Goal: Find specific page/section: Find specific page/section

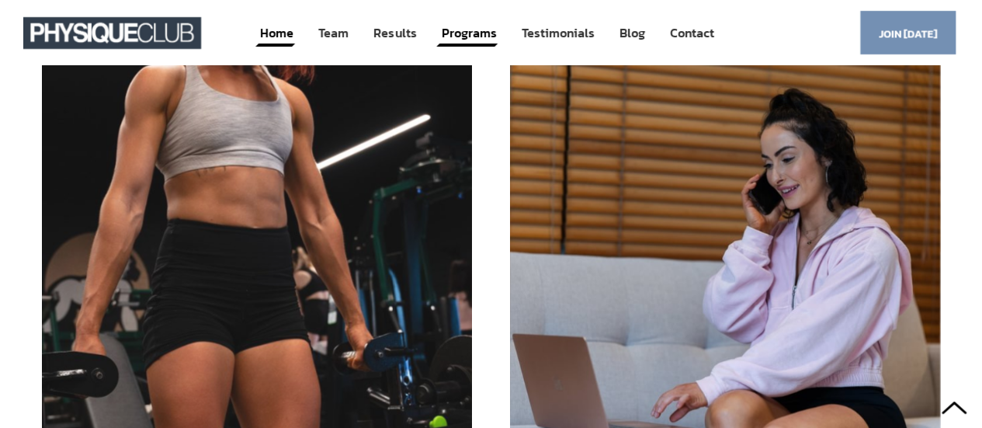
scroll to position [2330, 0]
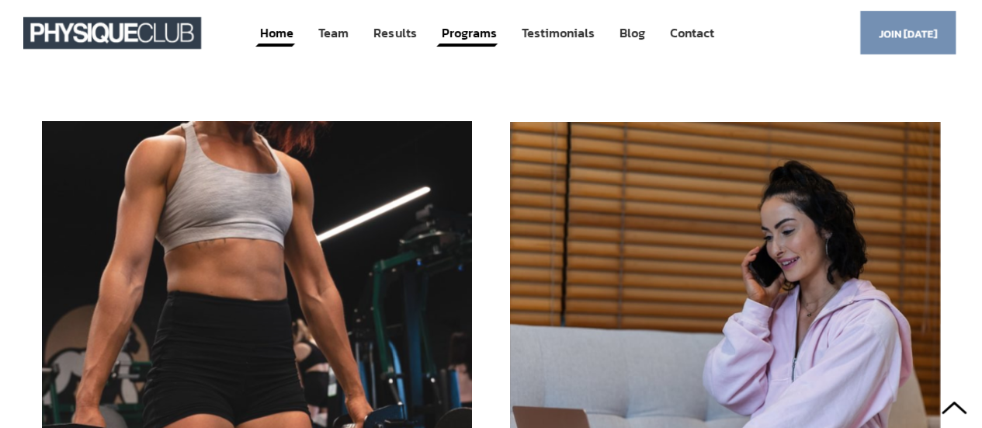
click at [315, 265] on div at bounding box center [257, 335] width 430 height 427
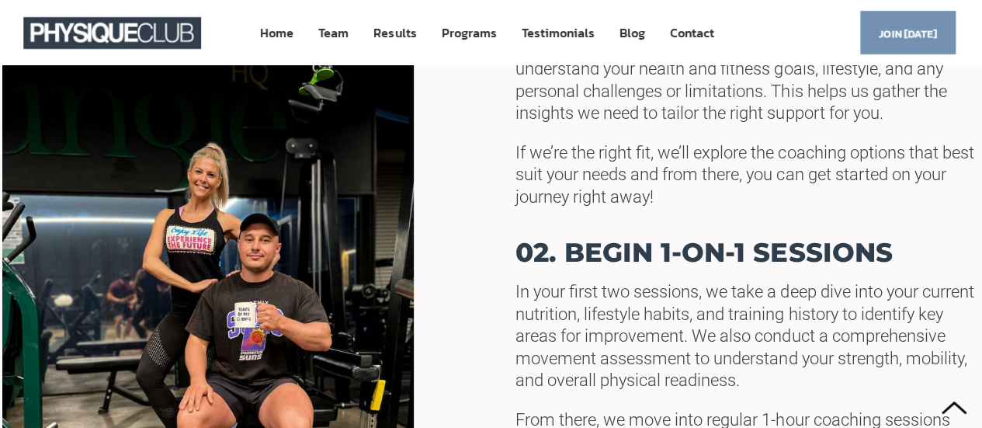
scroll to position [838, 0]
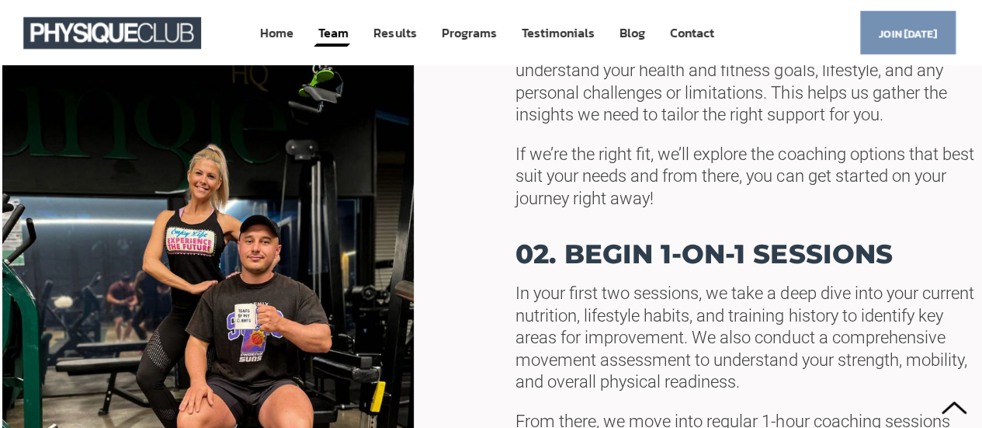
click at [340, 26] on link "Team" at bounding box center [333, 33] width 33 height 29
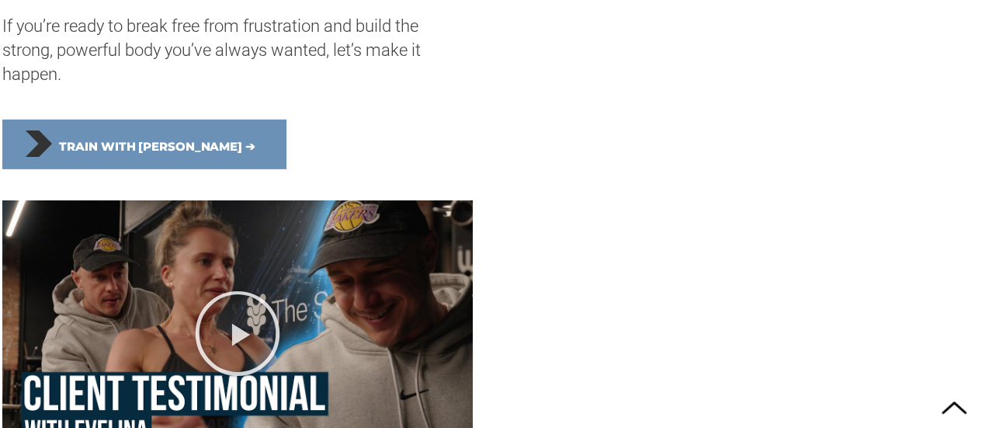
scroll to position [2359, 0]
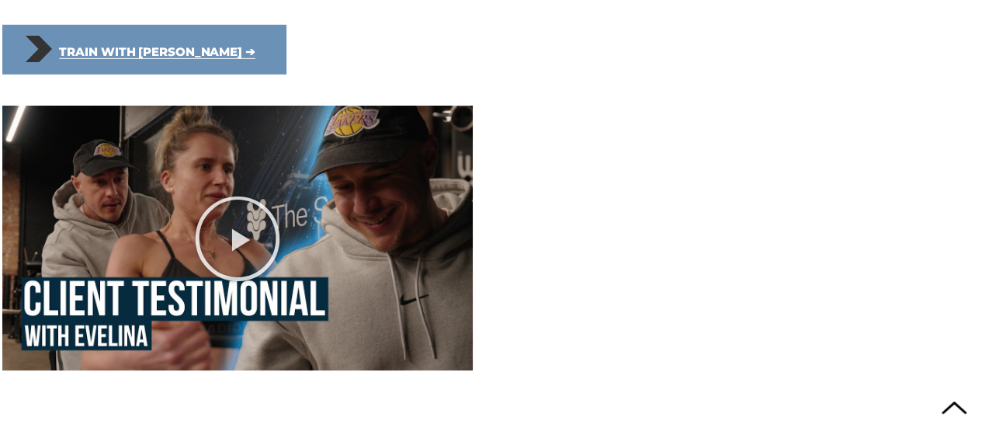
click at [117, 53] on span "Train with Liam ➔" at bounding box center [157, 52] width 196 height 34
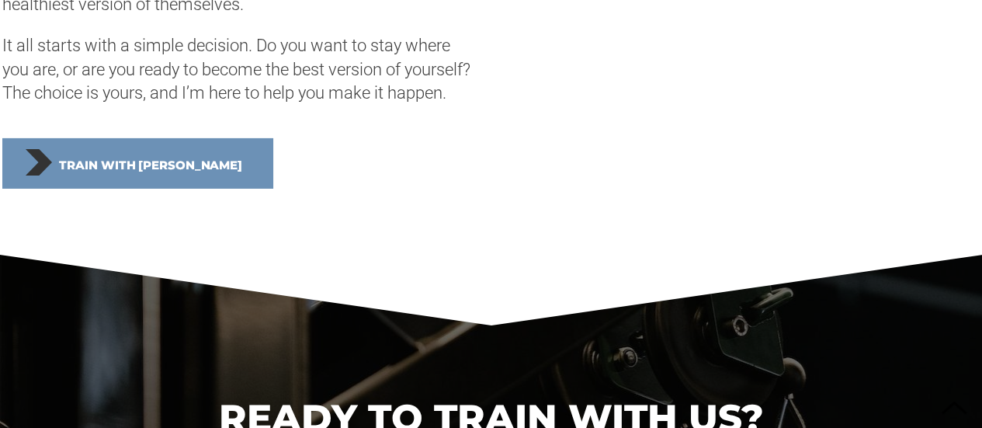
scroll to position [5791, 0]
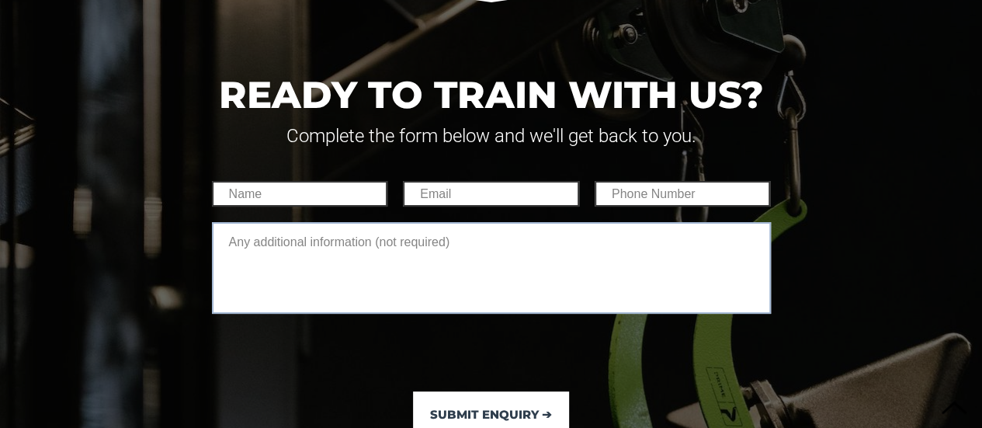
click at [578, 308] on textarea at bounding box center [491, 268] width 559 height 92
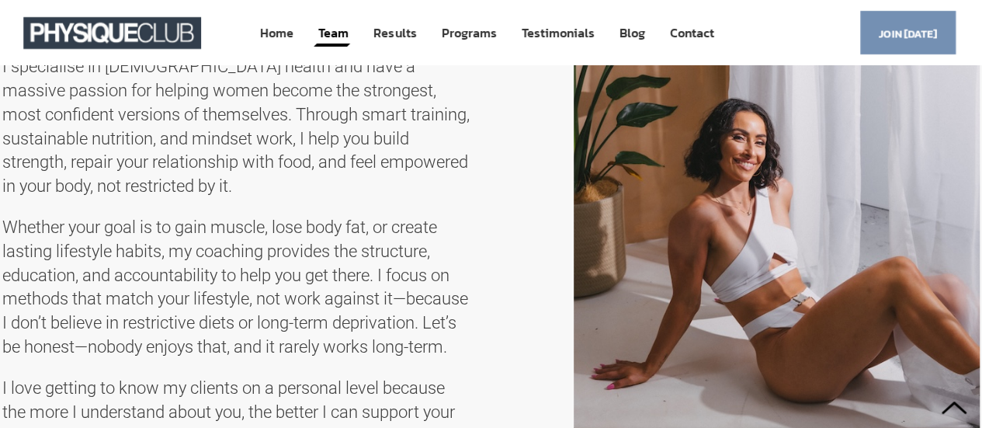
scroll to position [3104, 0]
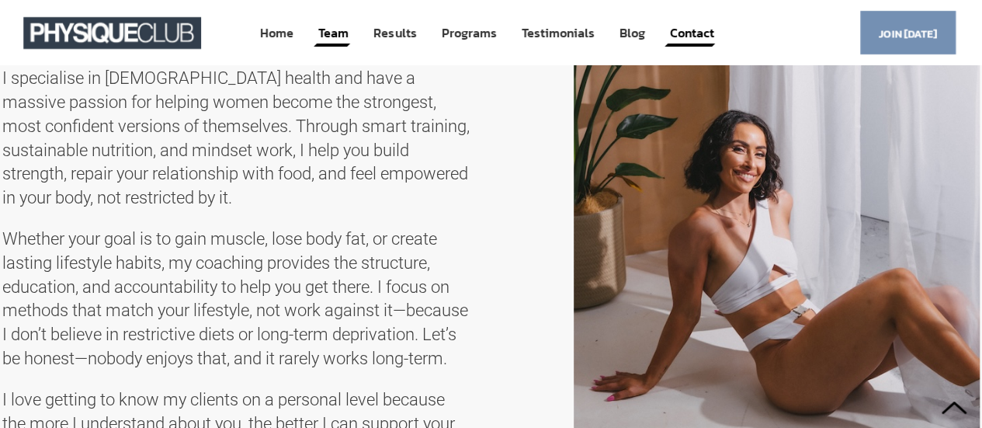
click at [702, 29] on link "Contact" at bounding box center [690, 33] width 47 height 29
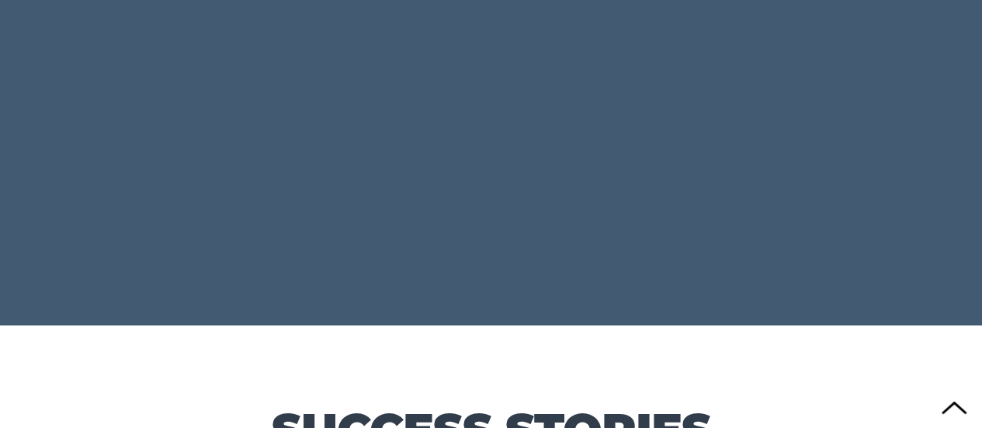
scroll to position [8581, 0]
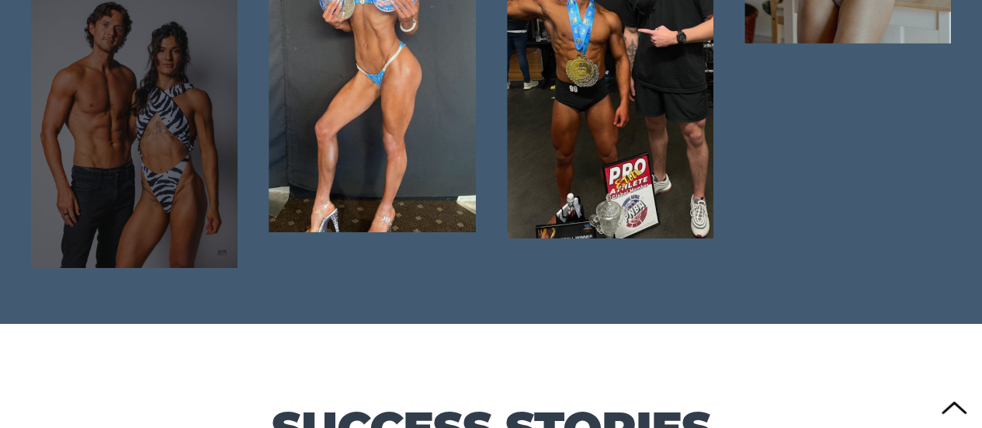
click at [182, 172] on div at bounding box center [134, 113] width 206 height 310
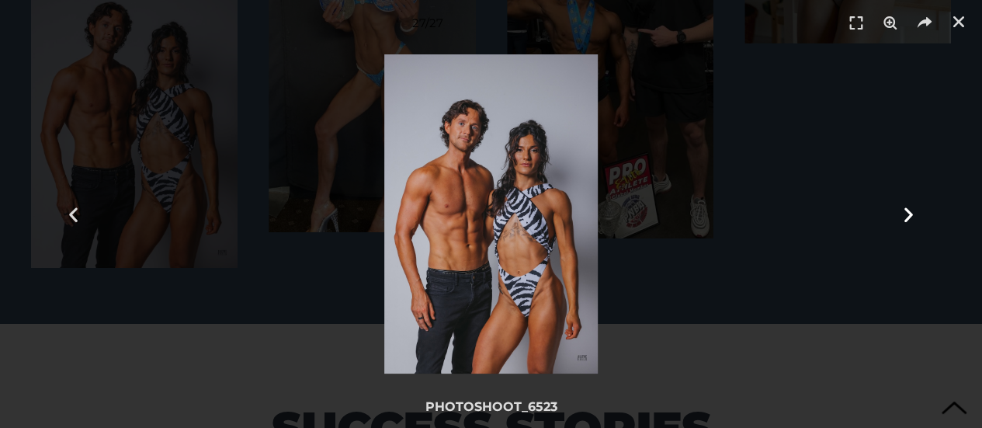
click at [911, 217] on icon "Next slide" at bounding box center [908, 213] width 19 height 19
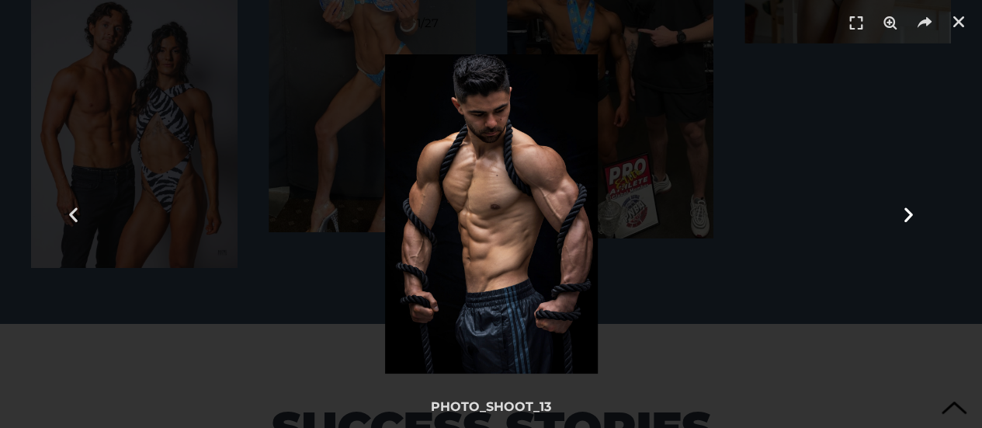
click at [911, 217] on icon "Next slide" at bounding box center [908, 213] width 19 height 19
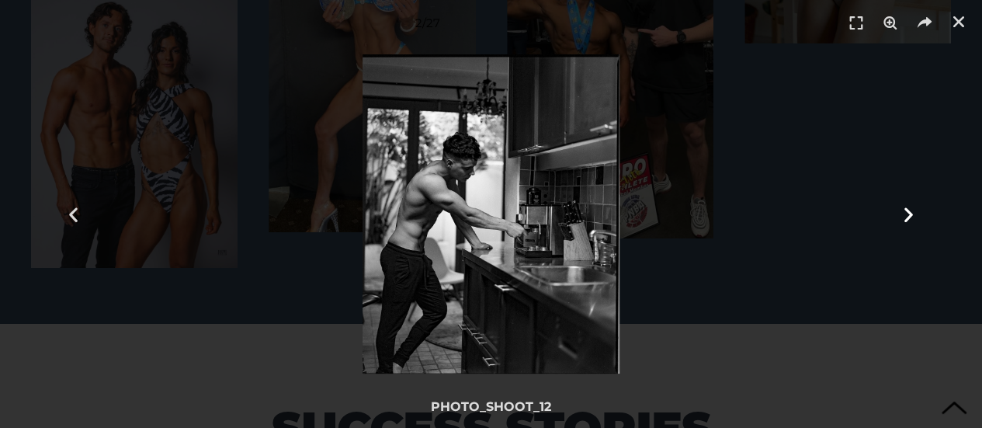
click at [911, 217] on icon "Next slide" at bounding box center [908, 213] width 19 height 19
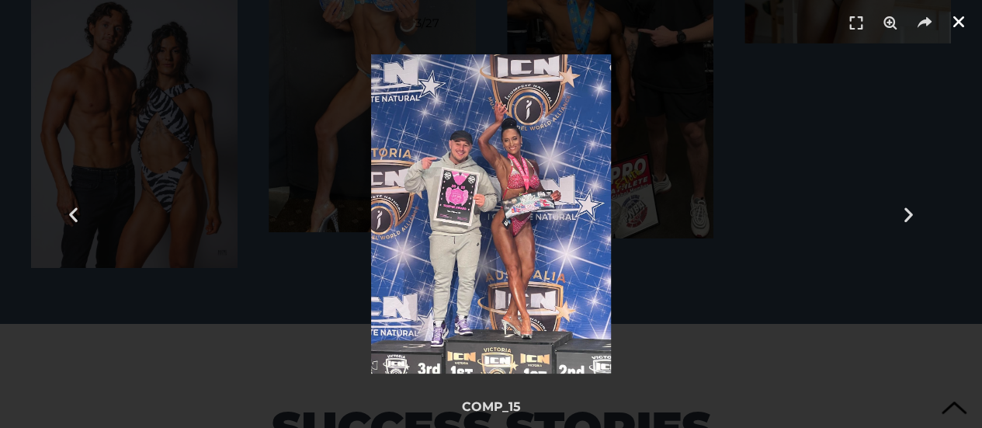
click at [959, 26] on icon "Close (Esc)" at bounding box center [959, 22] width 16 height 16
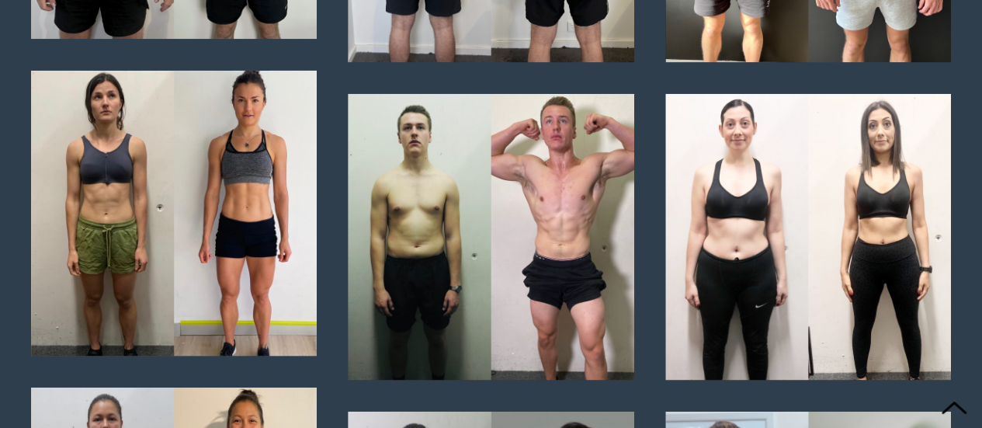
scroll to position [4481, 0]
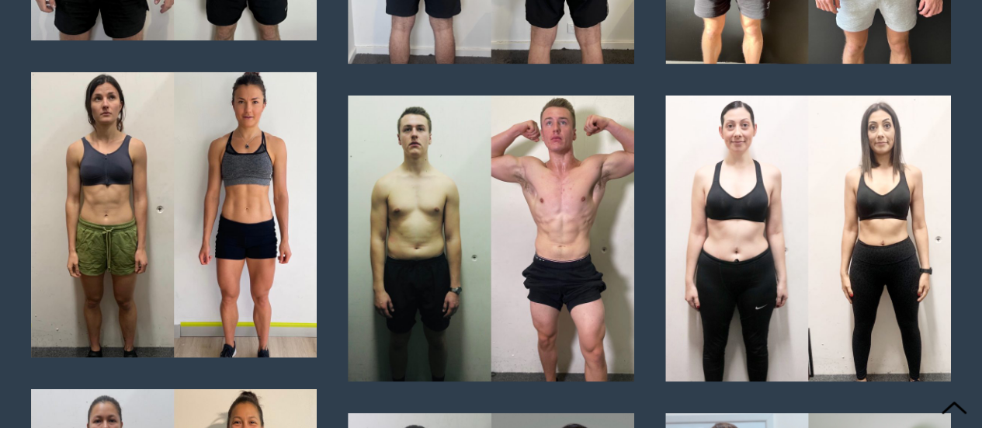
click at [228, 232] on div at bounding box center [174, 215] width 286 height 286
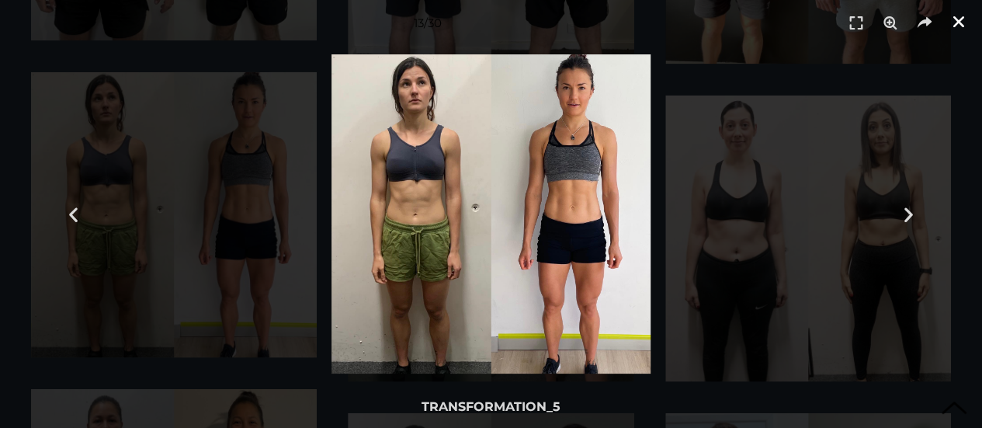
click at [953, 29] on icon "Close (Esc)" at bounding box center [959, 22] width 16 height 16
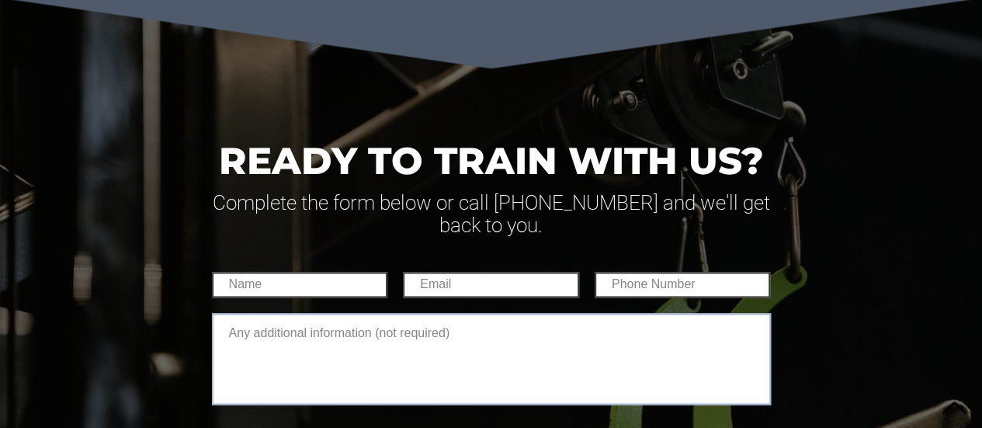
scroll to position [9824, 0]
click at [611, 314] on textarea at bounding box center [491, 359] width 559 height 92
